Goal: Information Seeking & Learning: Find specific fact

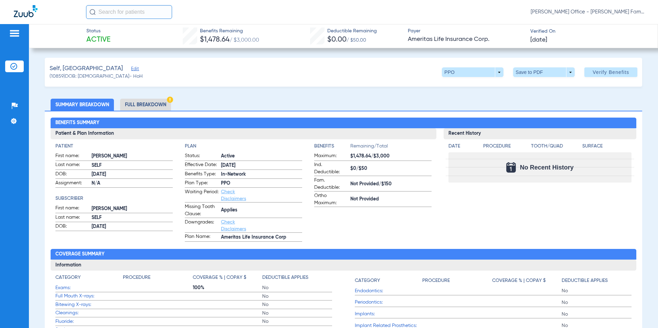
click at [141, 105] on li "Full Breakdown" at bounding box center [145, 105] width 51 height 12
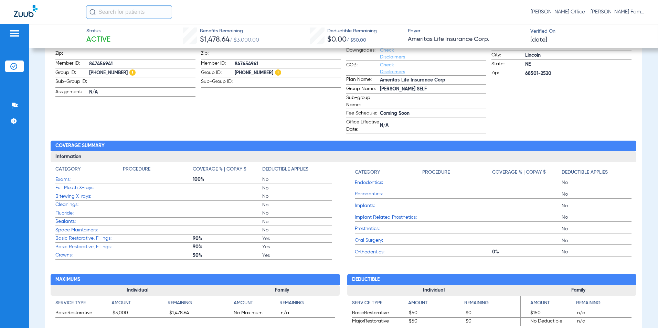
scroll to position [275, 0]
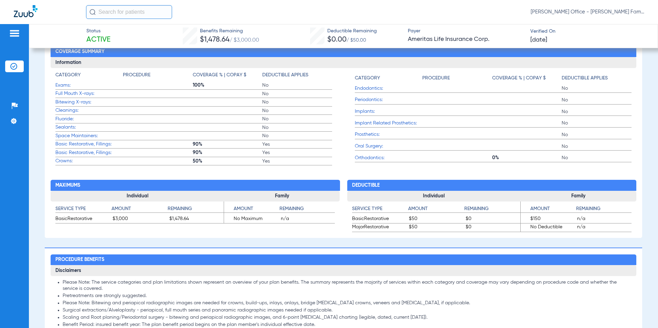
click at [65, 86] on span "Exams:" at bounding box center [88, 85] width 67 height 7
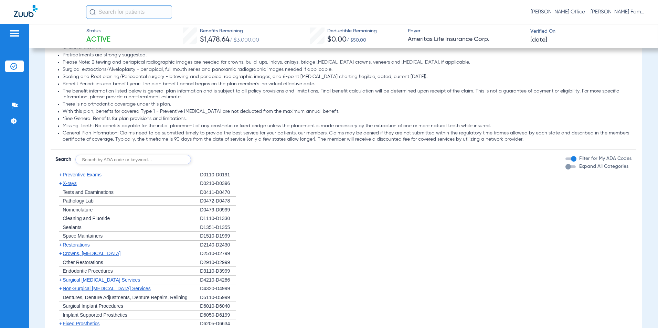
scroll to position [550, 0]
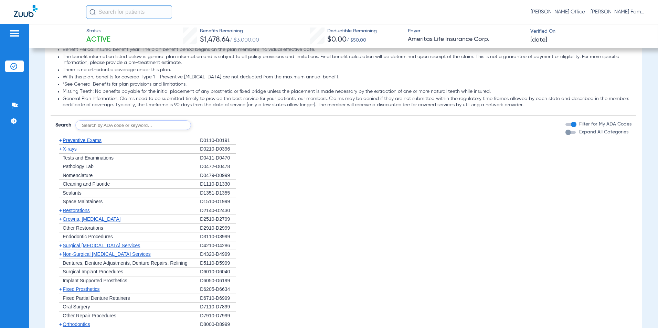
click at [61, 142] on span "+" at bounding box center [60, 141] width 3 height 6
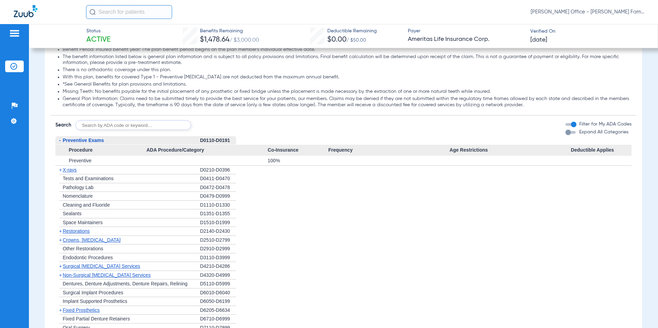
click at [61, 142] on span "-" at bounding box center [58, 140] width 7 height 9
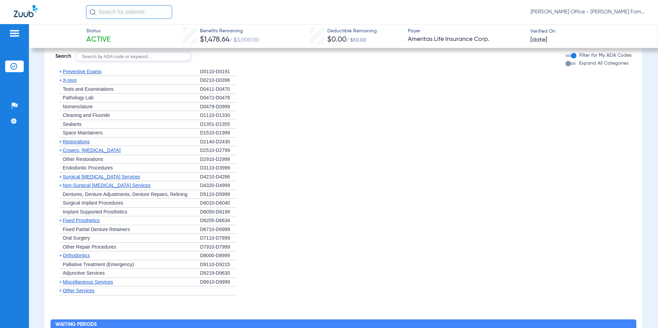
scroll to position [654, 0]
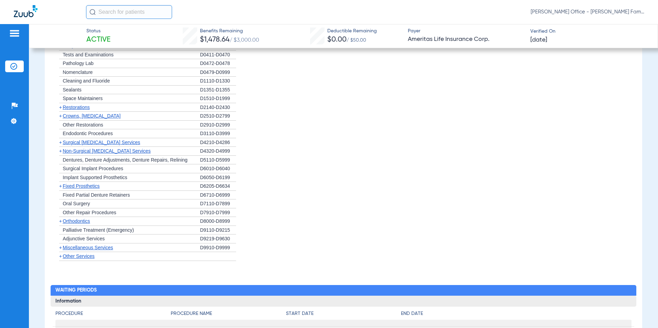
click at [60, 249] on span "+" at bounding box center [60, 248] width 3 height 6
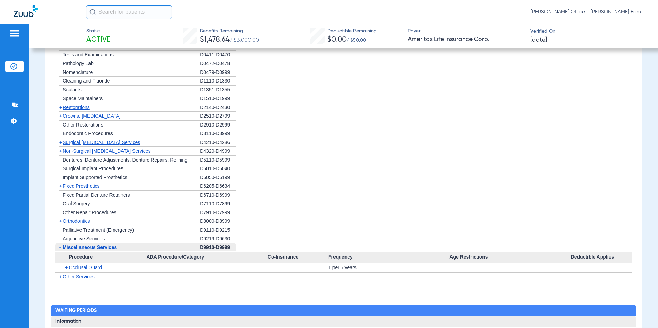
click at [60, 249] on span "-" at bounding box center [60, 248] width 2 height 6
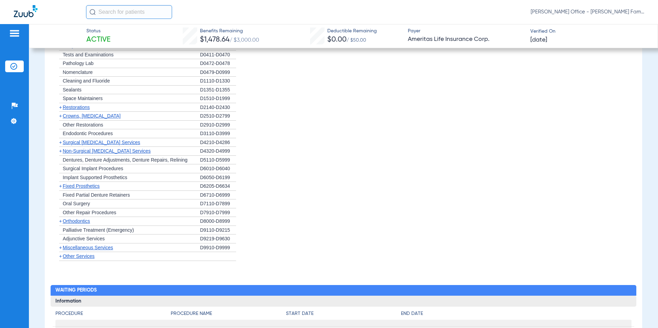
click at [61, 258] on span "+" at bounding box center [60, 257] width 3 height 6
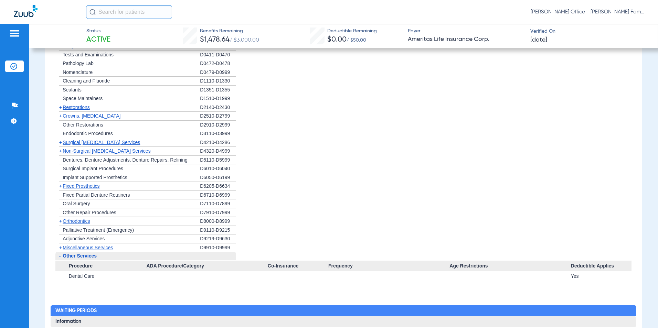
click at [61, 258] on span "-" at bounding box center [58, 256] width 7 height 9
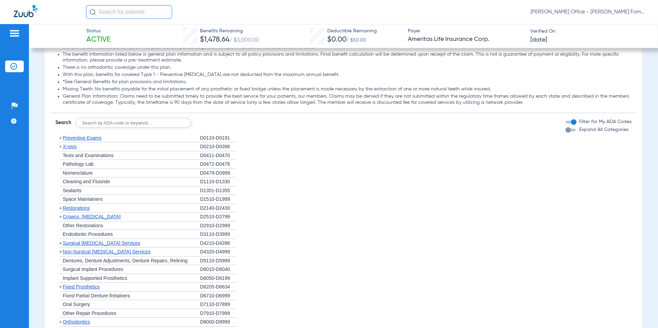
scroll to position [550, 0]
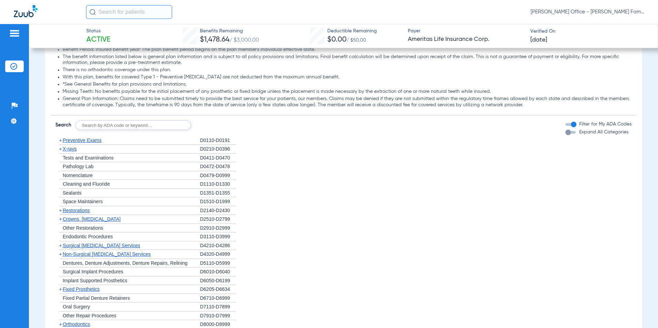
click at [90, 126] on input "text" at bounding box center [133, 125] width 116 height 10
type input "D0140"
click button "Search" at bounding box center [216, 125] width 27 height 10
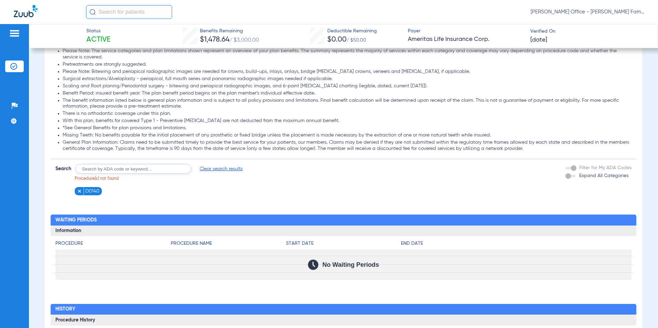
scroll to position [492, 0]
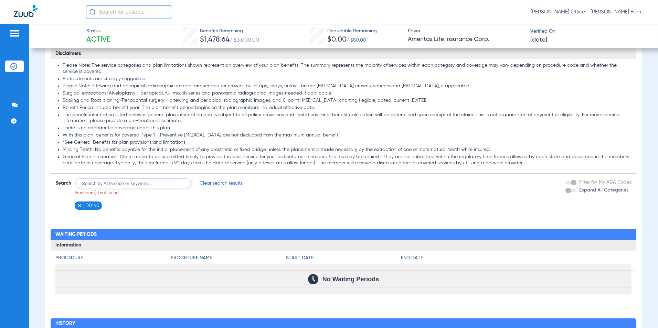
click at [568, 192] on div "Expand All Categories" at bounding box center [596, 190] width 63 height 7
click at [566, 191] on div "Expand All Categories" at bounding box center [596, 190] width 63 height 7
click at [571, 190] on div "Expand All Categories" at bounding box center [596, 190] width 63 height 7
click at [568, 190] on div "Expand All Categories" at bounding box center [596, 190] width 63 height 7
click at [566, 182] on div "Filter for My ADA Codes" at bounding box center [598, 182] width 66 height 7
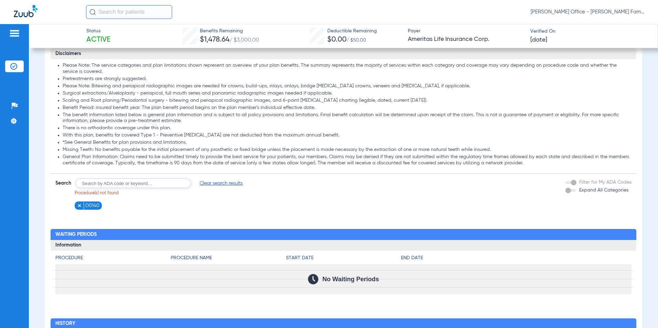
click at [565, 182] on div "Filter for My ADA Codes" at bounding box center [598, 182] width 66 height 7
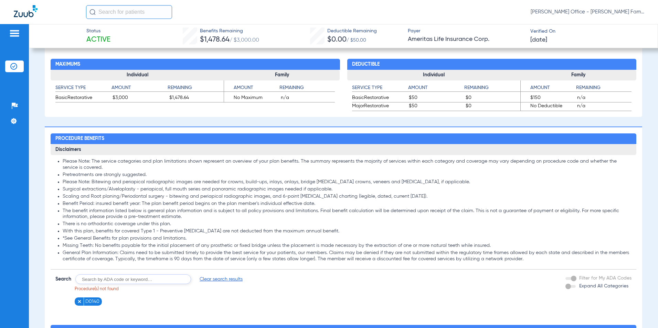
scroll to position [458, 0]
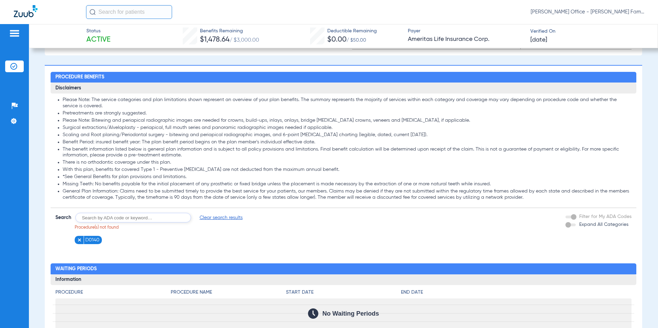
click at [135, 216] on input "text" at bounding box center [133, 218] width 116 height 10
type input "D0120"
click button "Search" at bounding box center [216, 218] width 27 height 10
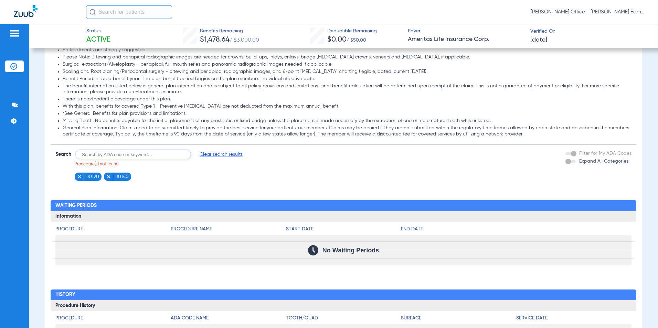
scroll to position [527, 0]
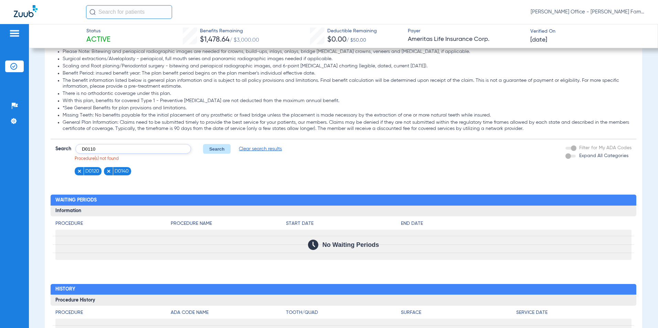
type input "D0110"
click button "Search" at bounding box center [216, 149] width 27 height 10
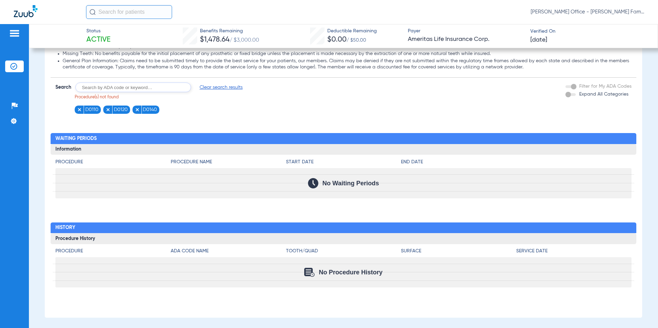
scroll to position [596, 0]
